Goal: Use online tool/utility: Utilize a website feature to perform a specific function

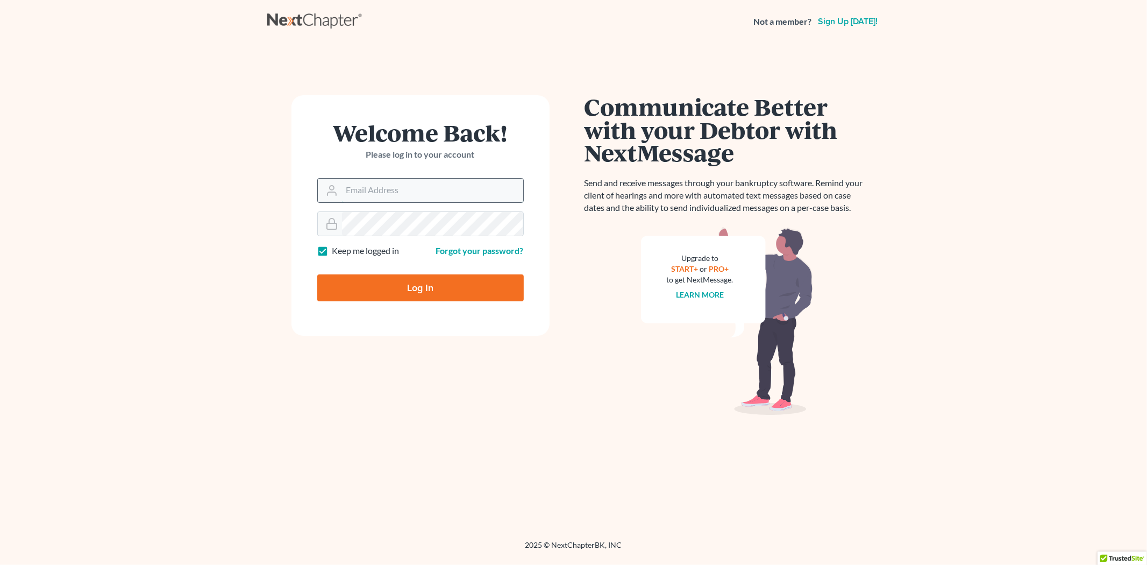
click at [411, 194] on input "Email Address" at bounding box center [432, 191] width 181 height 24
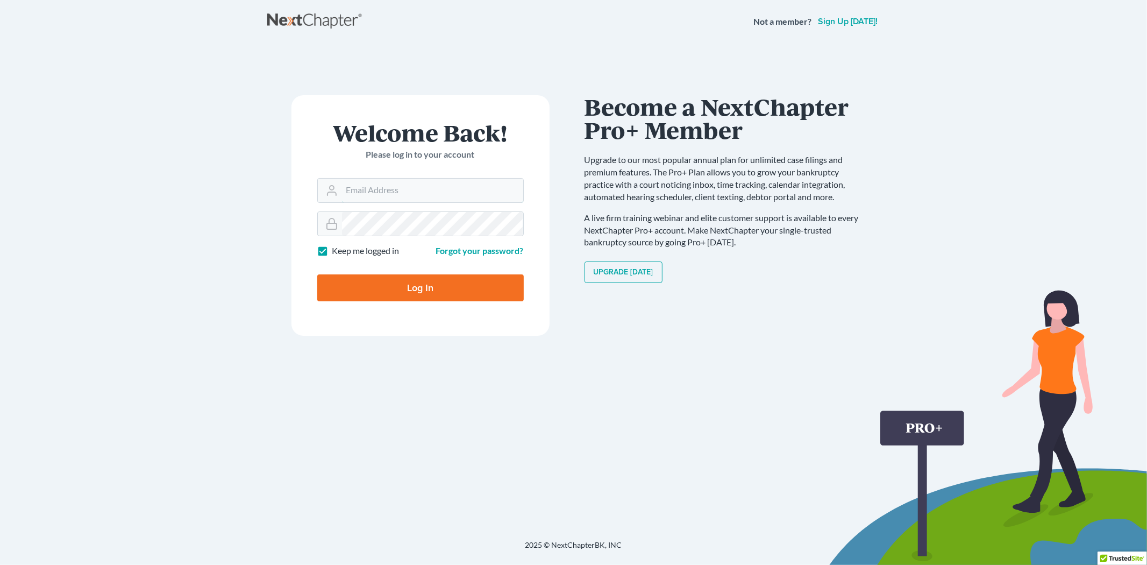
type input "[EMAIL_ADDRESS][DOMAIN_NAME]"
click at [436, 292] on input "Log In" at bounding box center [420, 287] width 207 height 27
type input "Thinking..."
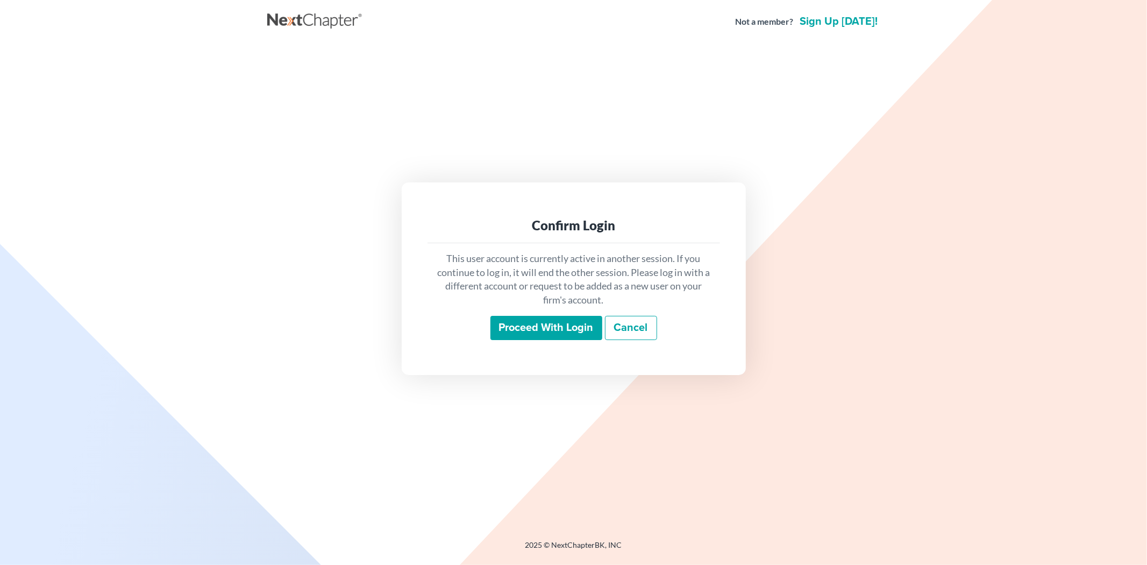
click at [534, 329] on input "Proceed with login" at bounding box center [546, 328] width 112 height 25
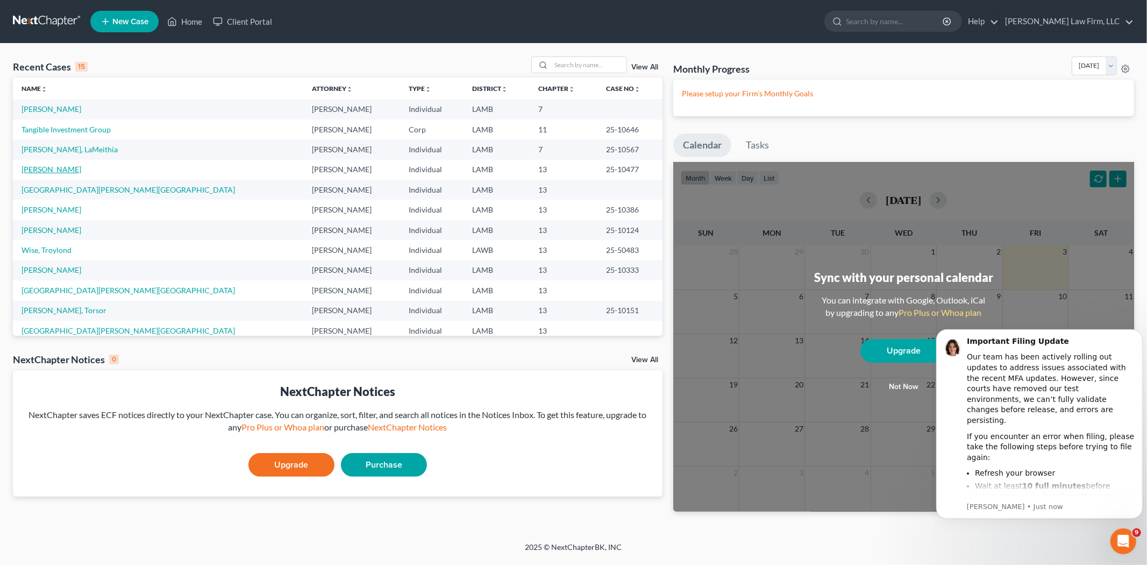
click at [39, 170] on link "Fountain, Iris" at bounding box center [52, 169] width 60 height 9
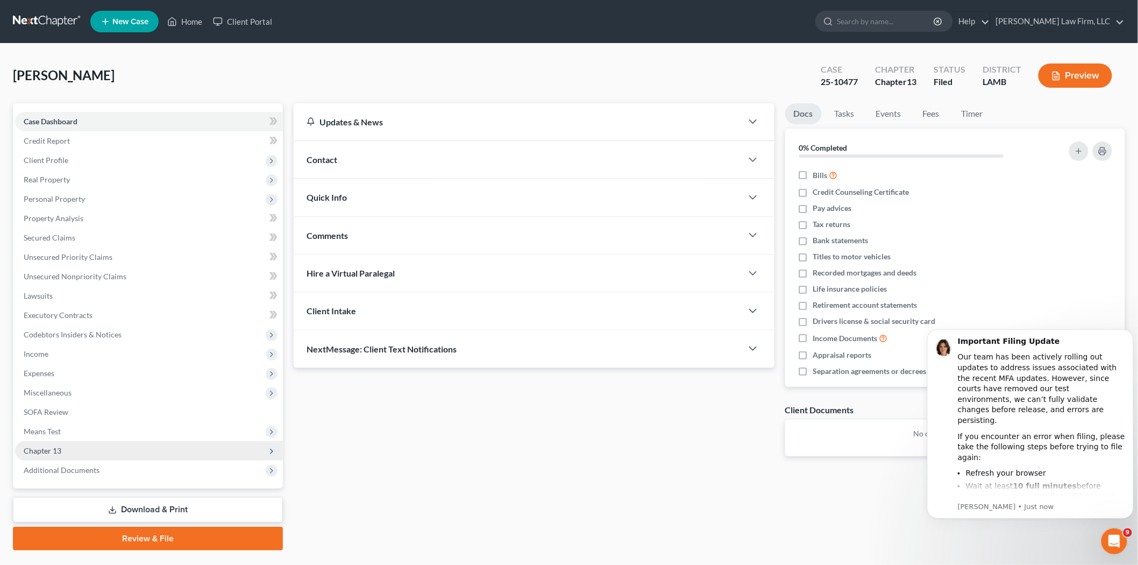
click at [62, 451] on span "Chapter 13" at bounding box center [149, 450] width 268 height 19
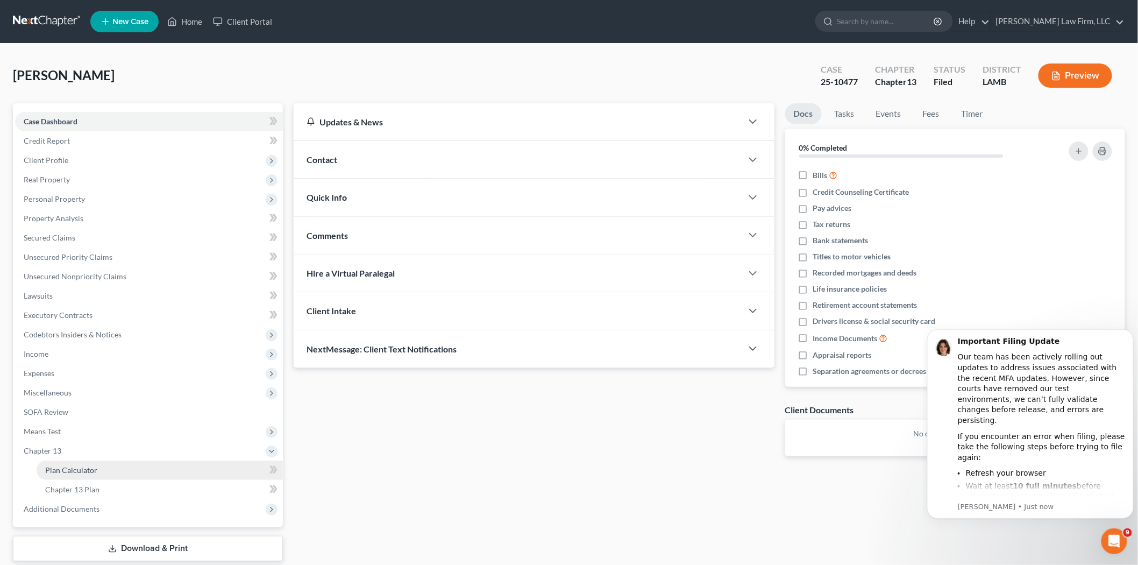
click at [96, 472] on link "Plan Calculator" at bounding box center [160, 469] width 246 height 19
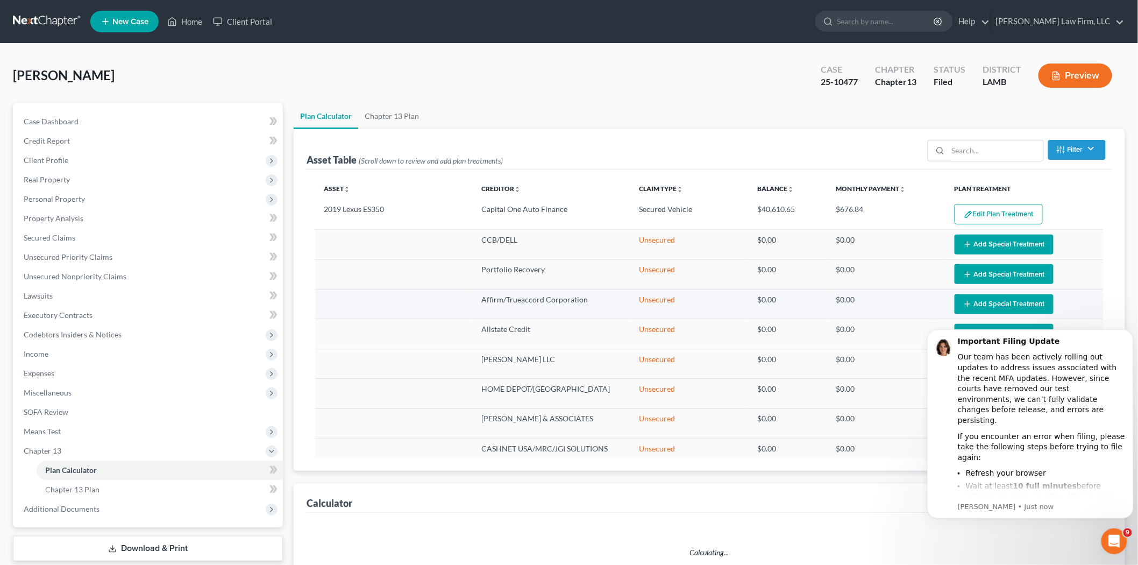
select select "59"
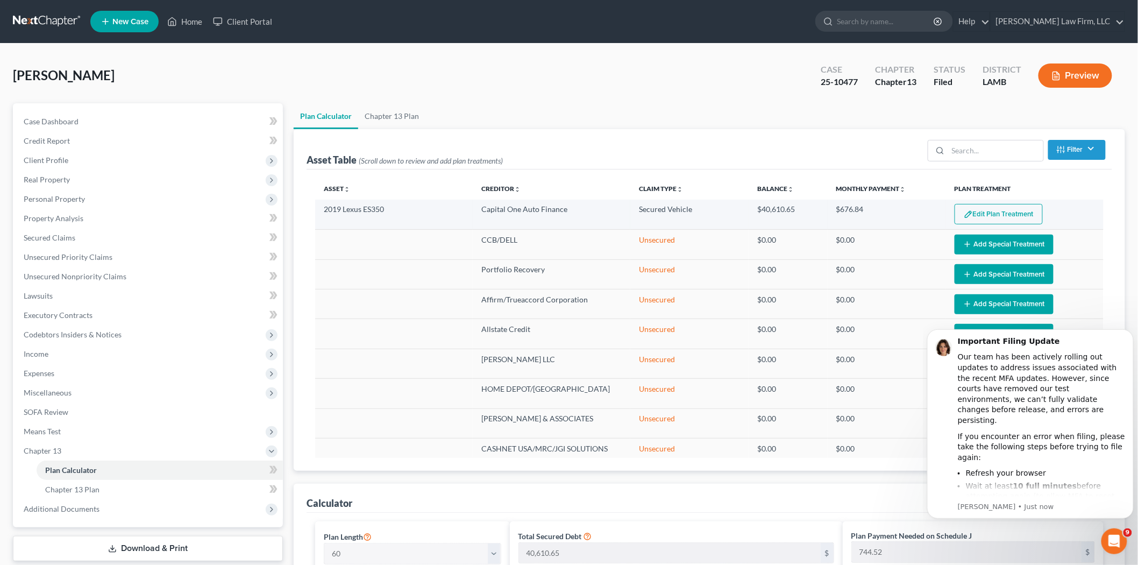
click at [983, 217] on button "Edit Plan Treatment" at bounding box center [999, 214] width 88 height 20
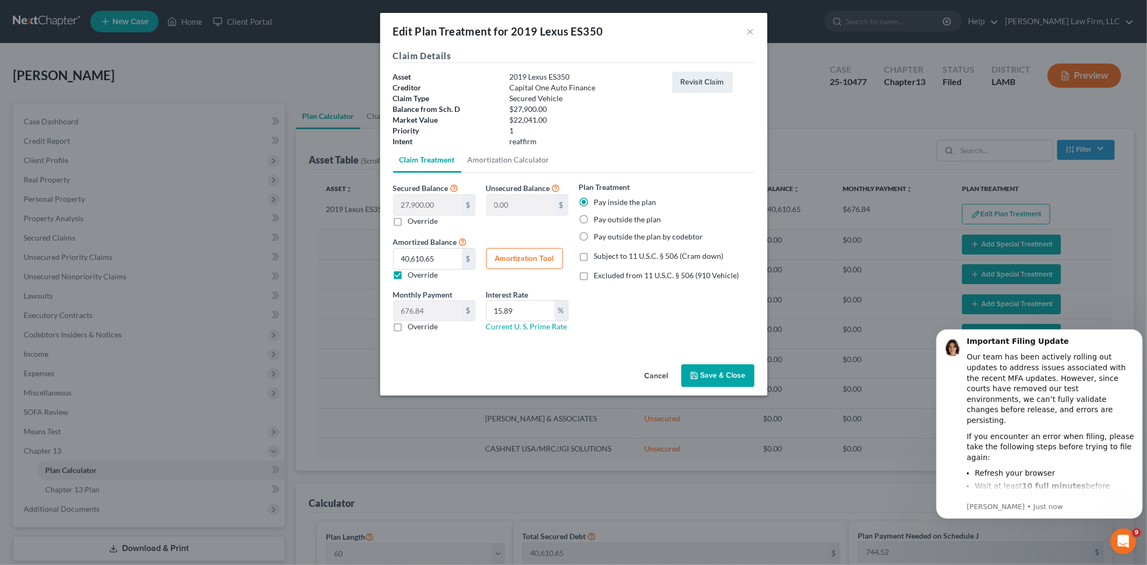
click at [522, 257] on button "Amortization Tool" at bounding box center [524, 259] width 77 height 22
type input "27,900.00"
type input "15.89"
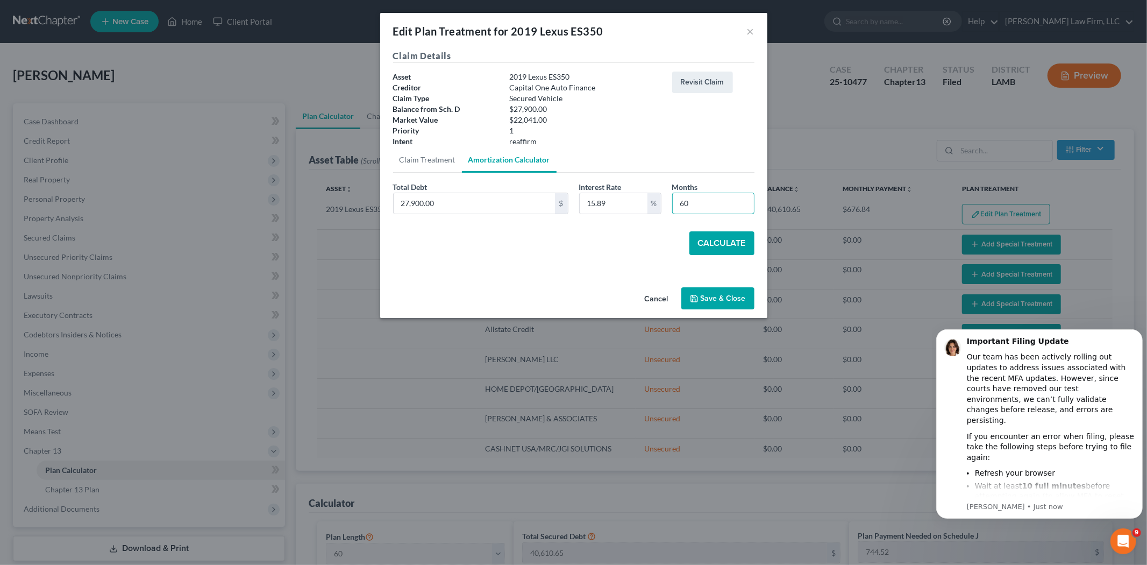
drag, startPoint x: 705, startPoint y: 203, endPoint x: 667, endPoint y: 209, distance: 38.6
click at [667, 209] on div "Months 60" at bounding box center [713, 197] width 93 height 33
click at [713, 244] on button "Calculate" at bounding box center [721, 243] width 65 height 24
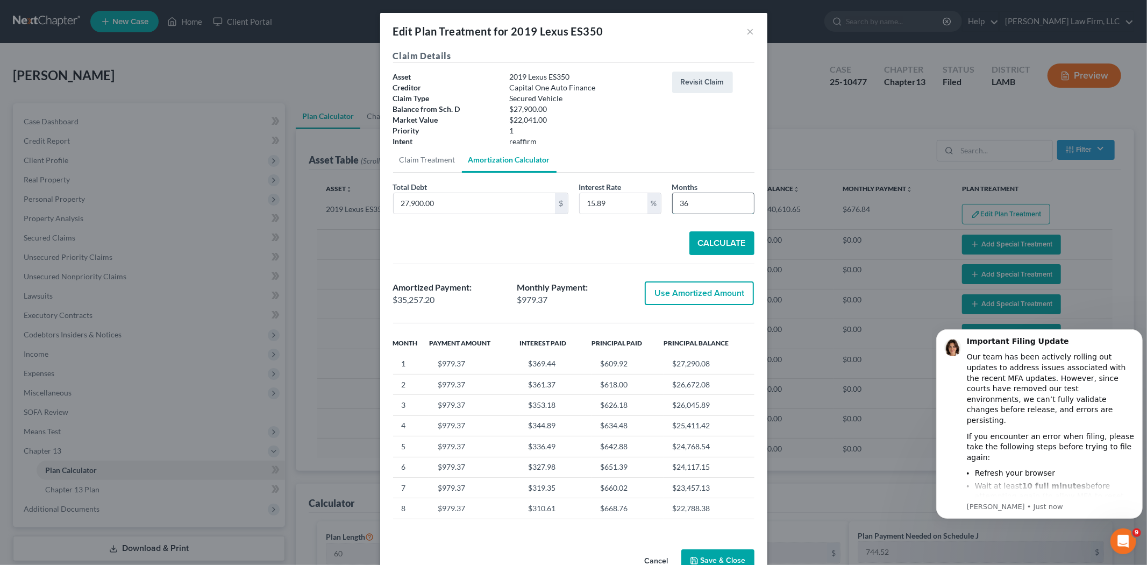
click at [691, 205] on input "36" at bounding box center [713, 203] width 81 height 20
type input "3"
click at [711, 247] on button "Calculate" at bounding box center [721, 243] width 65 height 24
drag, startPoint x: 686, startPoint y: 201, endPoint x: 666, endPoint y: 205, distance: 20.5
click at [673, 205] on input "48" at bounding box center [713, 203] width 81 height 20
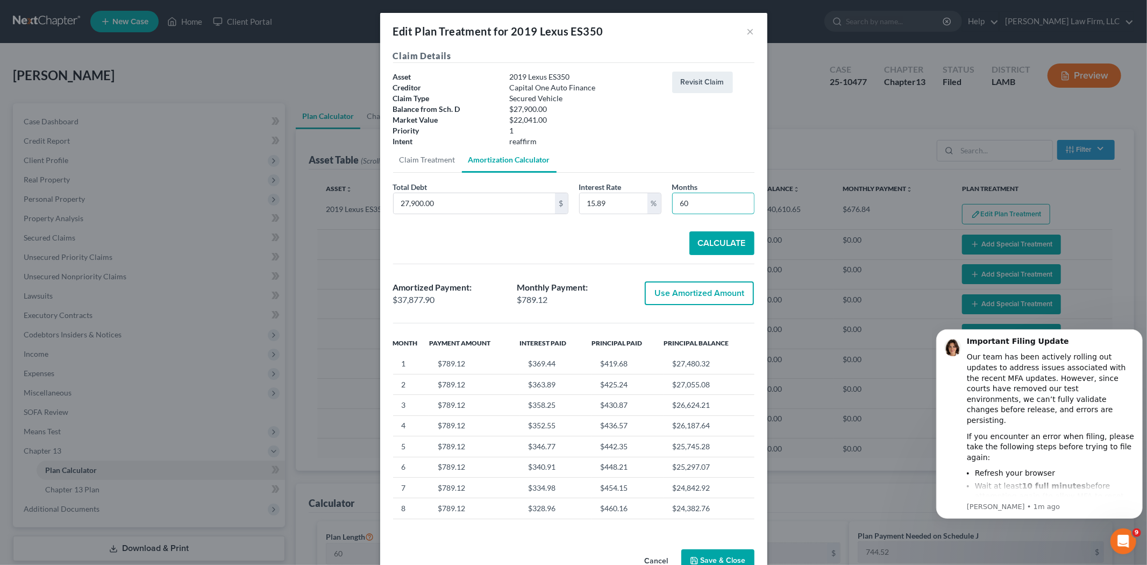
type input "60"
click at [718, 239] on button "Calculate" at bounding box center [721, 243] width 65 height 24
click at [747, 28] on button "×" at bounding box center [751, 31] width 8 height 13
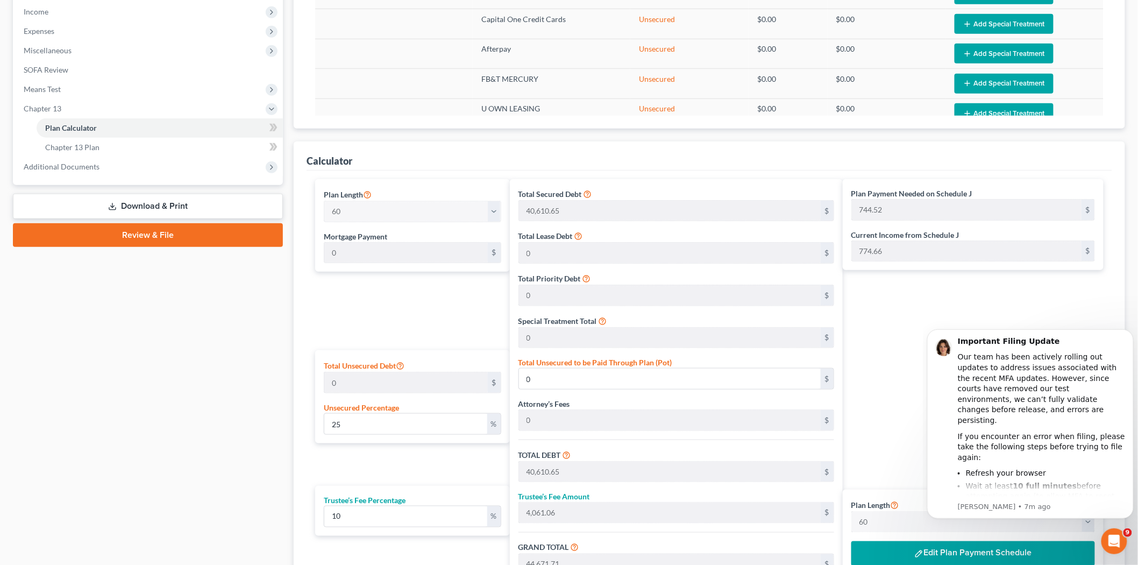
scroll to position [358, 0]
